Goal: Task Accomplishment & Management: Manage account settings

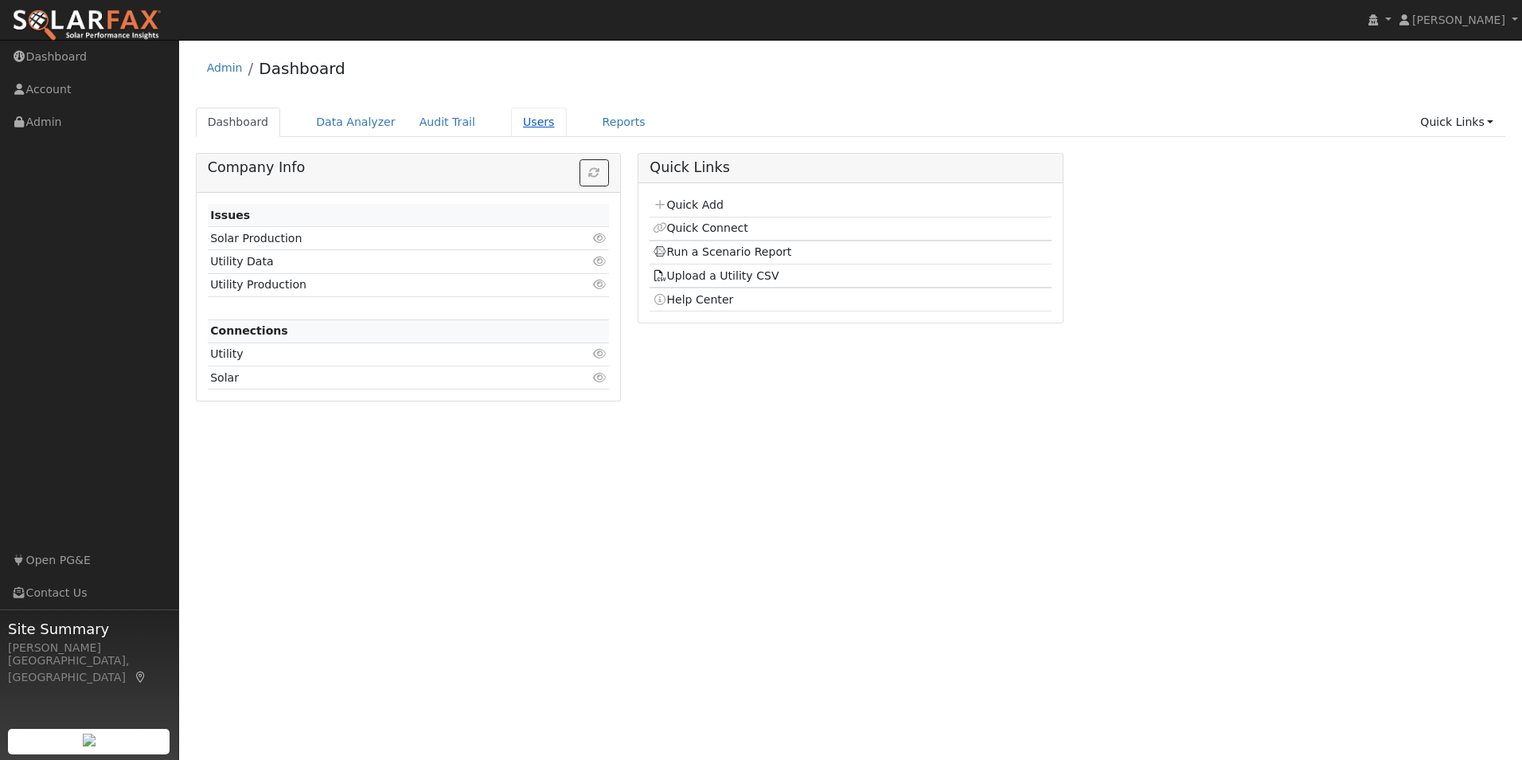
click at [514, 119] on link "Users" at bounding box center [539, 121] width 56 height 29
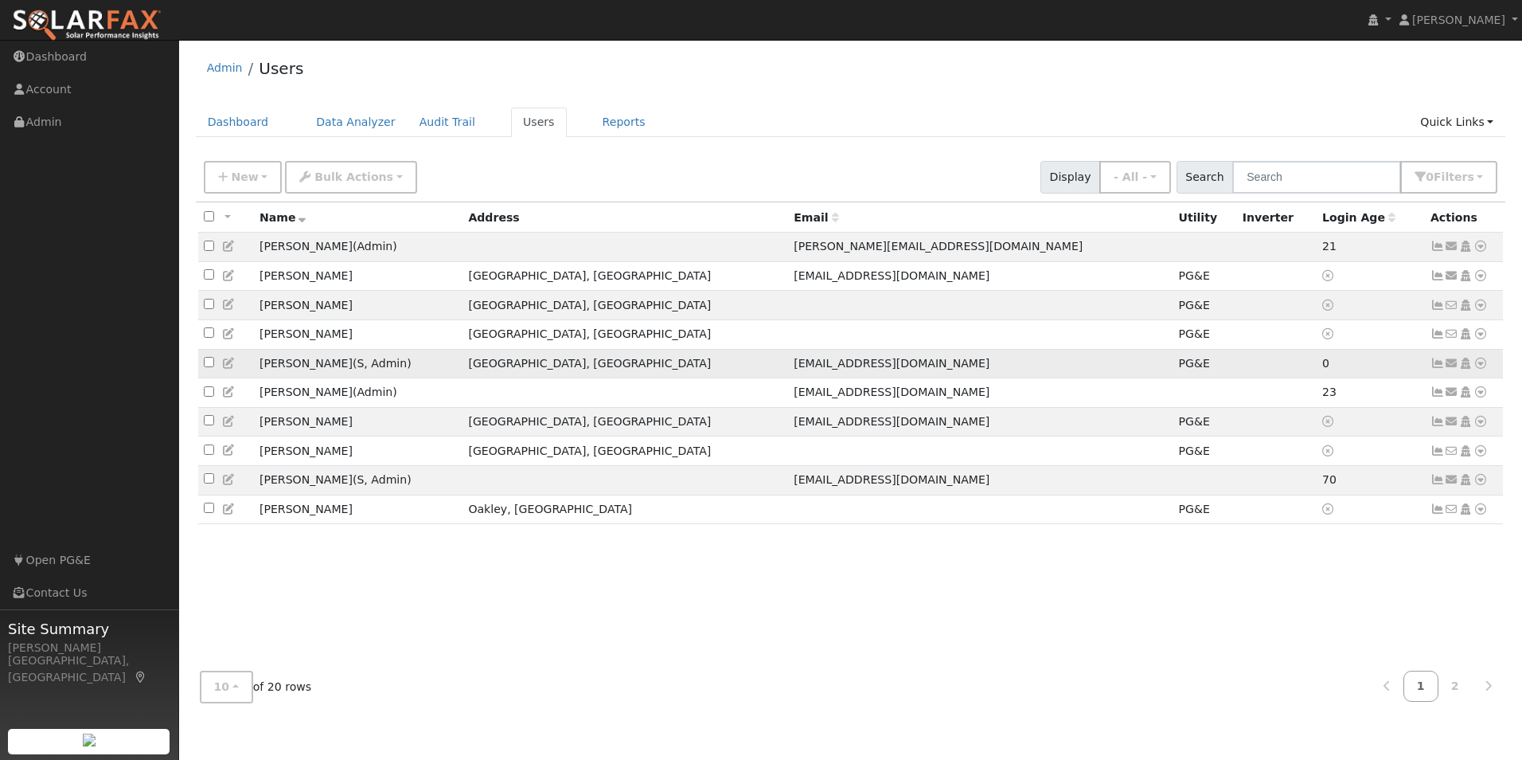
click at [1435, 369] on icon at bounding box center [1438, 362] width 14 height 11
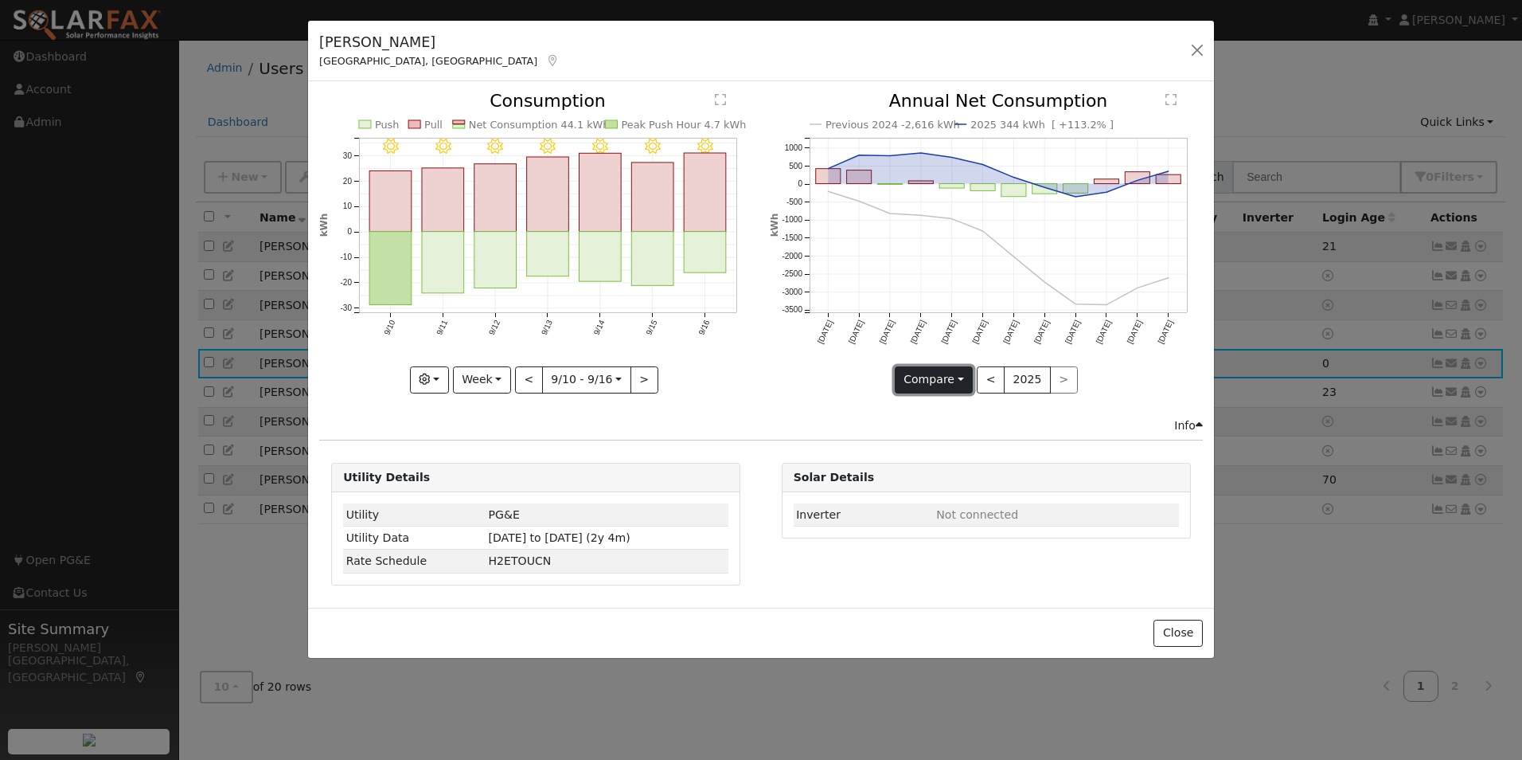
click at [958, 379] on button "Compare" at bounding box center [934, 379] width 79 height 27
click at [968, 437] on link "Current Year" at bounding box center [958, 435] width 124 height 22
